Goal: Check status: Check status

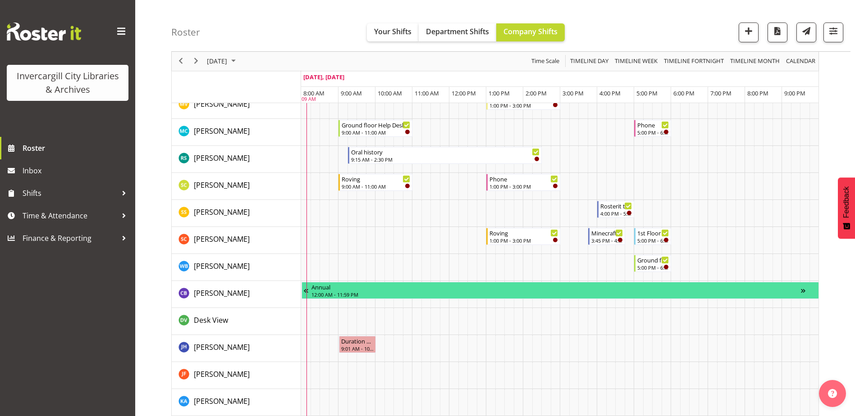
scroll to position [631, 0]
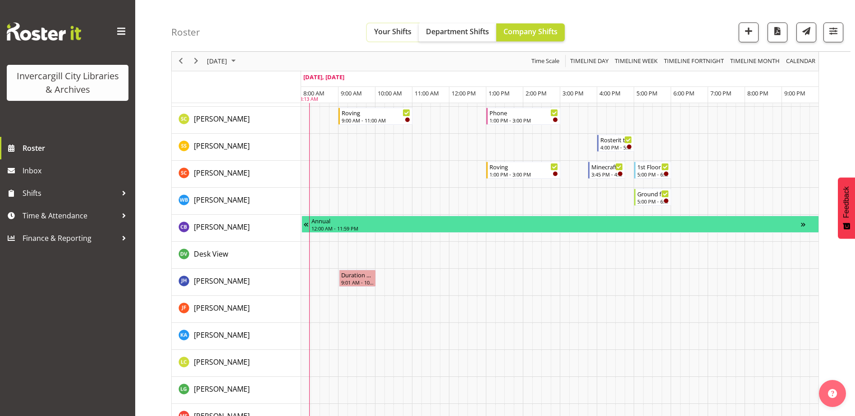
click at [391, 32] on span "Your Shifts" at bounding box center [392, 32] width 37 height 10
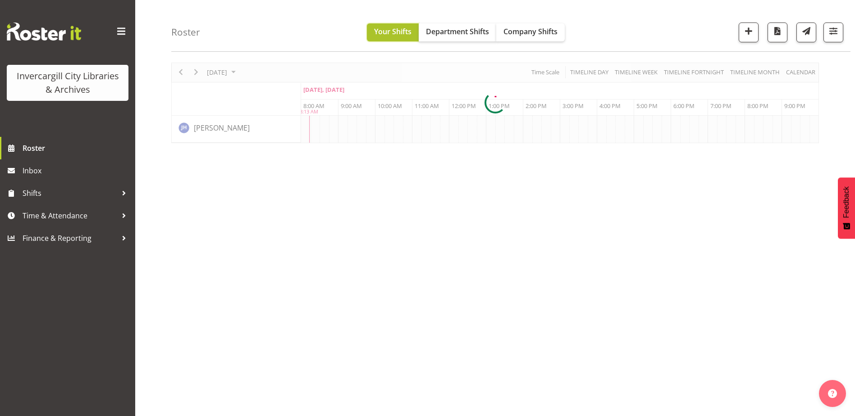
scroll to position [27, 0]
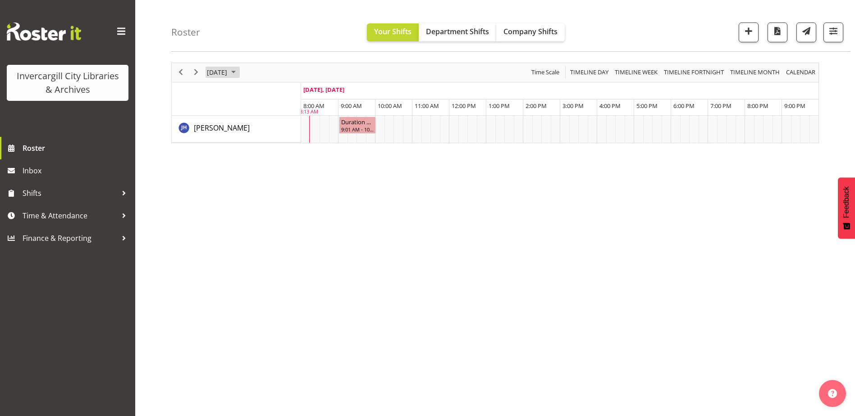
click at [239, 71] on span "September 2025" at bounding box center [233, 72] width 11 height 11
click at [228, 172] on span "22" at bounding box center [231, 172] width 14 height 14
click at [239, 71] on span "September 2025" at bounding box center [233, 72] width 11 height 11
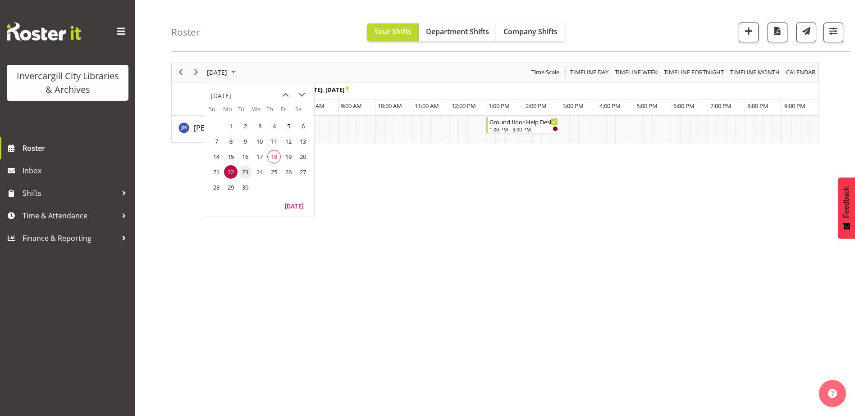
click at [249, 174] on span "23" at bounding box center [245, 172] width 14 height 14
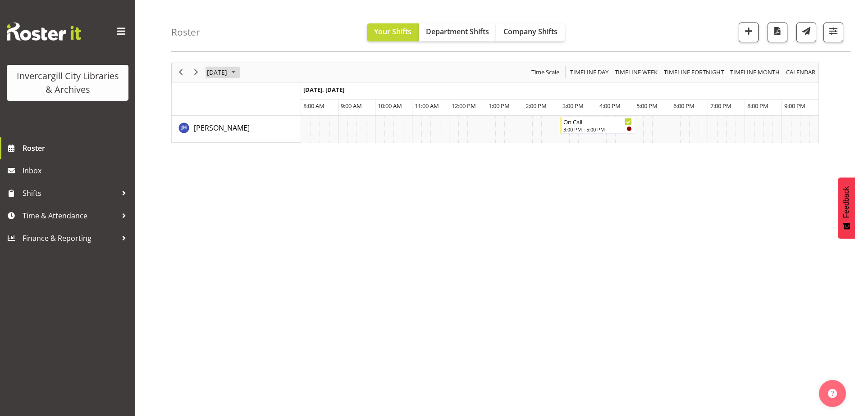
click at [239, 72] on span "September 2025" at bounding box center [233, 72] width 11 height 11
click at [259, 173] on span "24" at bounding box center [260, 172] width 14 height 14
click at [239, 71] on span "September 2025" at bounding box center [233, 72] width 11 height 11
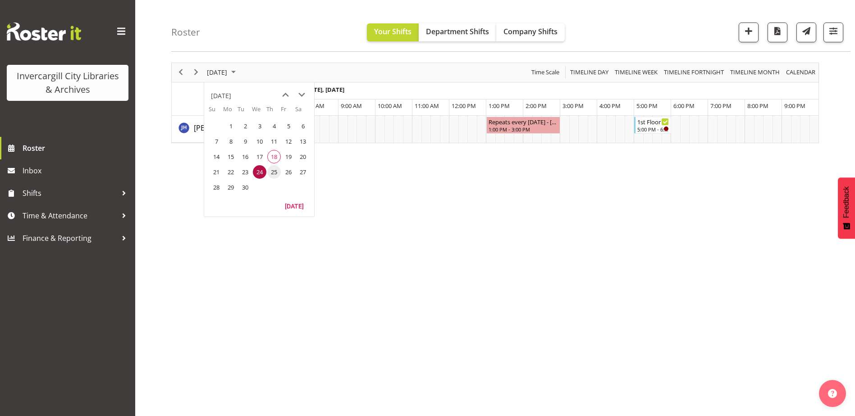
click at [276, 169] on span "25" at bounding box center [274, 172] width 14 height 14
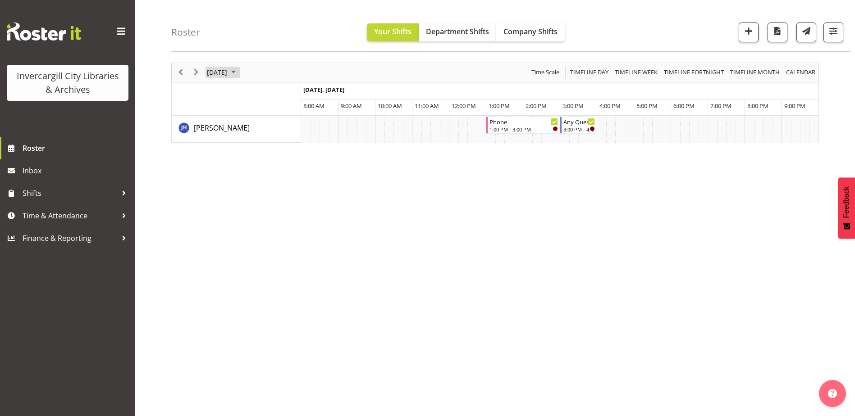
click at [239, 72] on span "September 2025" at bounding box center [233, 72] width 11 height 11
click at [287, 160] on span "19" at bounding box center [289, 157] width 14 height 14
click at [239, 73] on span "September 2025" at bounding box center [233, 72] width 11 height 11
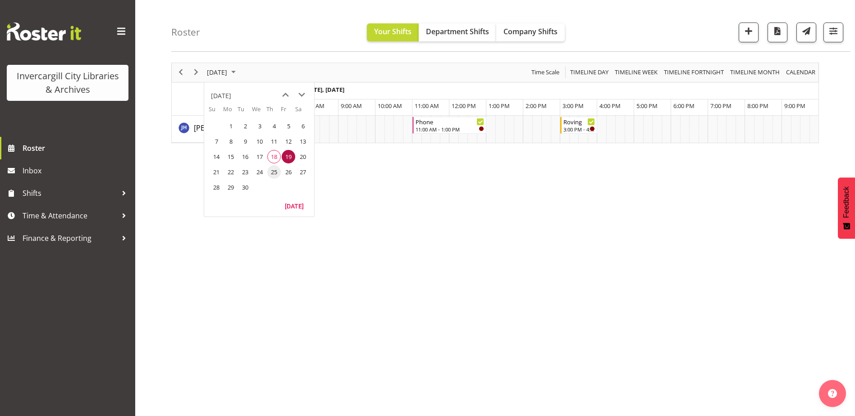
click at [274, 170] on span "25" at bounding box center [274, 172] width 14 height 14
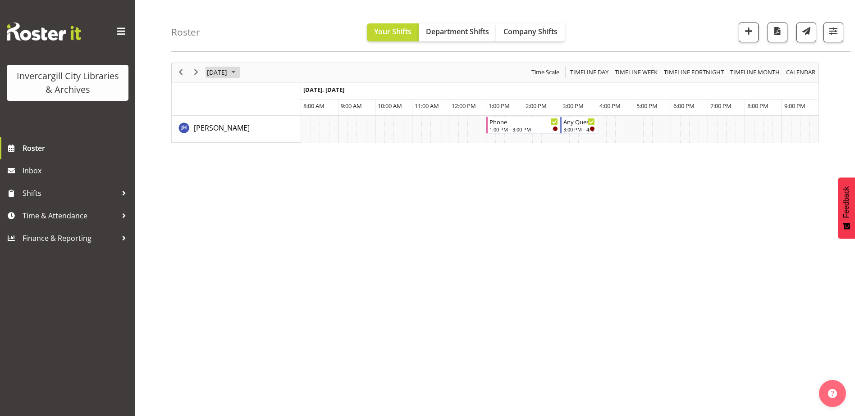
click at [239, 72] on span "September 2025" at bounding box center [233, 72] width 11 height 11
click at [286, 173] on span "26" at bounding box center [289, 172] width 14 height 14
click at [239, 70] on span "September 2025" at bounding box center [233, 72] width 11 height 11
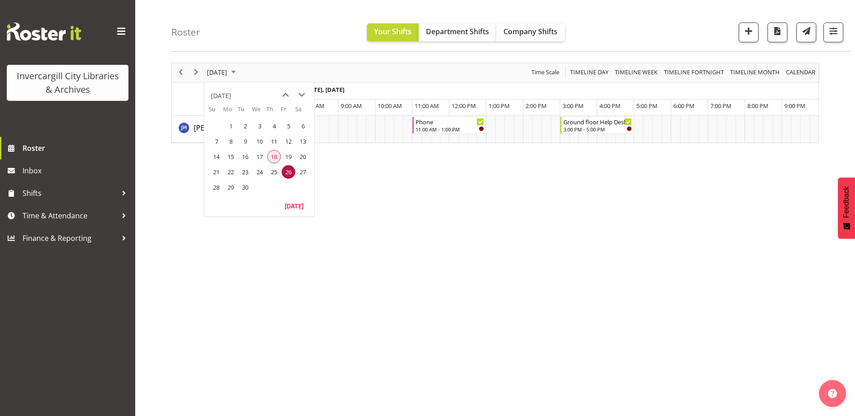
click at [274, 157] on span "18" at bounding box center [274, 157] width 14 height 14
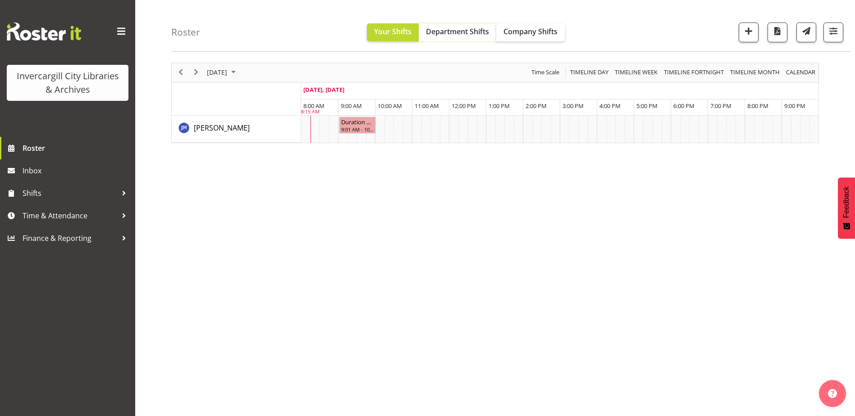
click at [450, 32] on span "Department Shifts" at bounding box center [457, 32] width 63 height 10
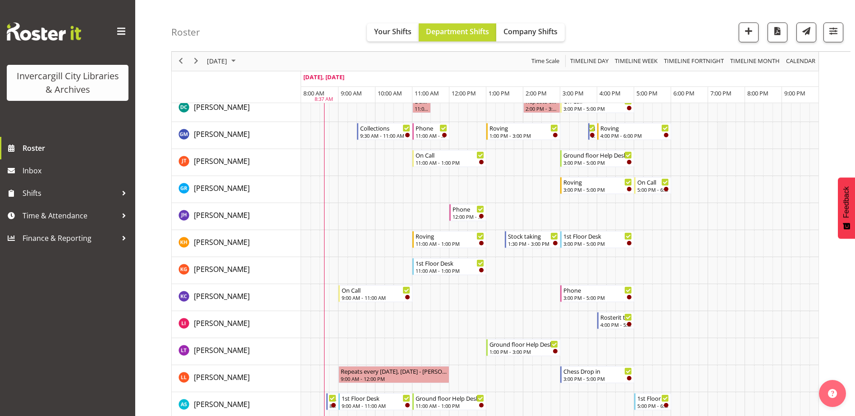
scroll to position [207, 0]
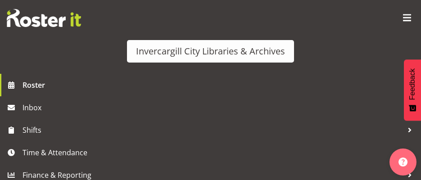
drag, startPoint x: 370, startPoint y: 47, endPoint x: 222, endPoint y: -9, distance: 158.4
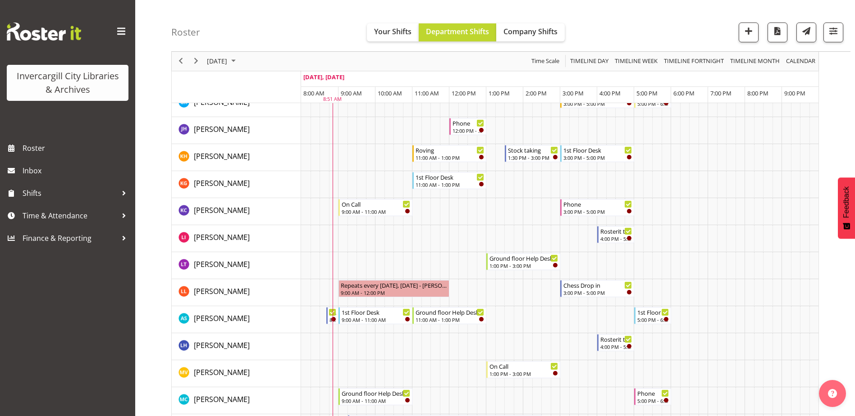
scroll to position [236, 0]
